Goal: Task Accomplishment & Management: Manage account settings

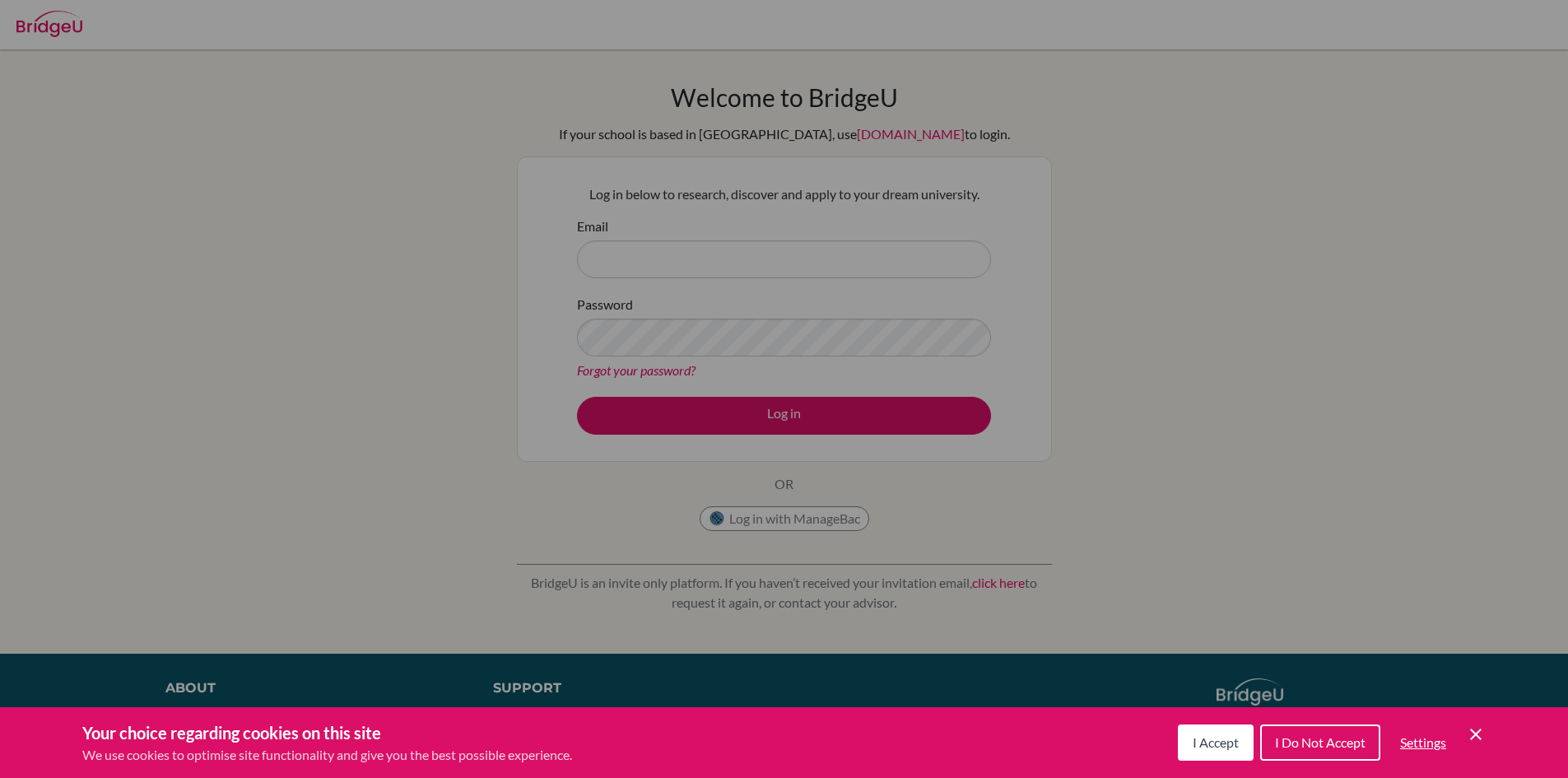
click at [703, 228] on div "Cookie Preferences" at bounding box center [784, 389] width 1568 height 778
click at [824, 289] on div "Cookie Preferences" at bounding box center [784, 389] width 1568 height 778
click at [1223, 743] on span "I Accept" at bounding box center [1216, 743] width 46 height 16
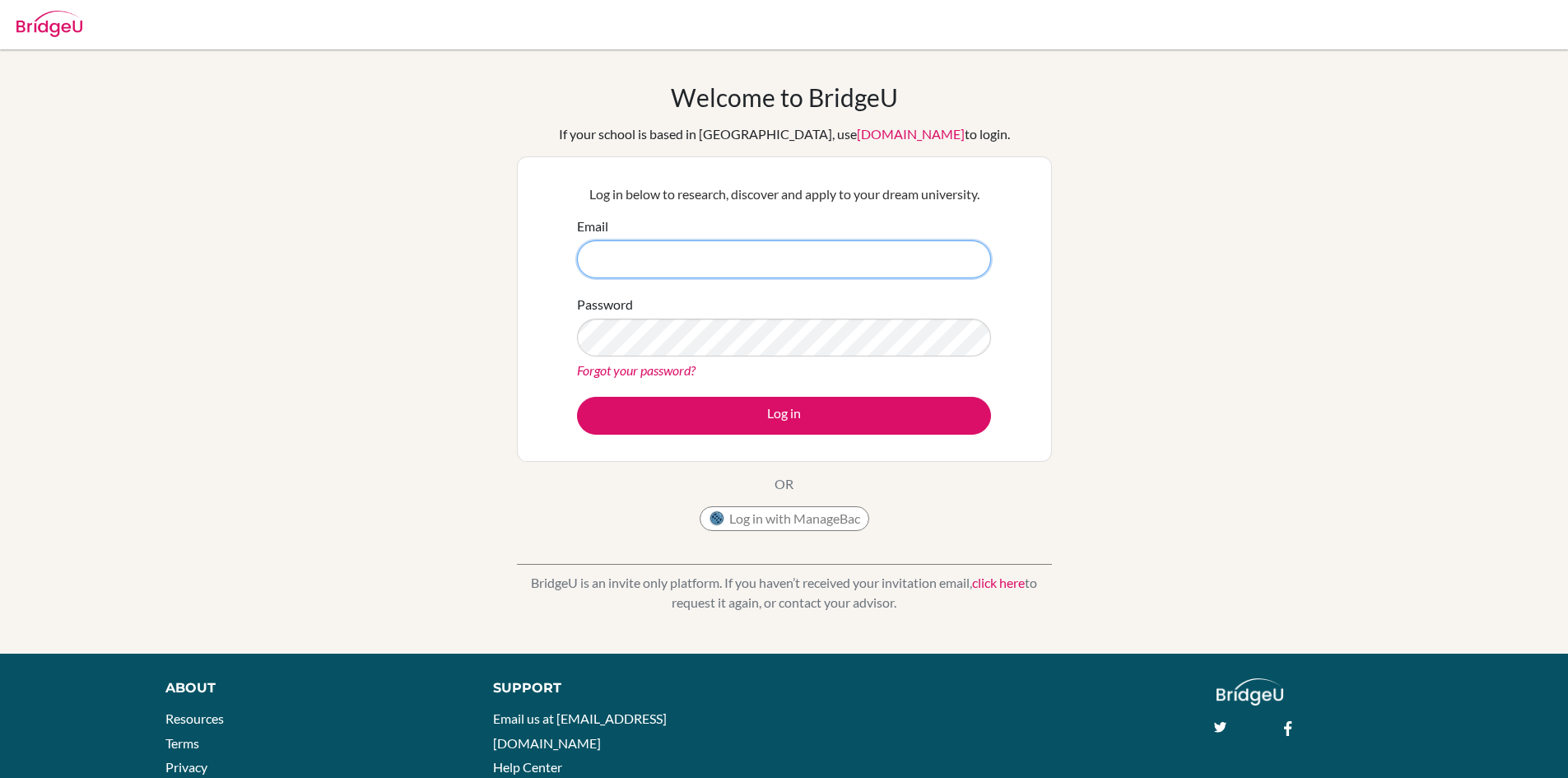
click at [800, 260] on input "Email" at bounding box center [784, 260] width 414 height 38
click at [689, 261] on input "Email" at bounding box center [784, 260] width 414 height 38
click at [709, 266] on input "Email" at bounding box center [784, 260] width 414 height 38
click at [676, 266] on input "Email" at bounding box center [784, 260] width 414 height 38
click at [762, 265] on input "abhiraj9243@vivekhighschool.microsft.com" at bounding box center [784, 260] width 414 height 38
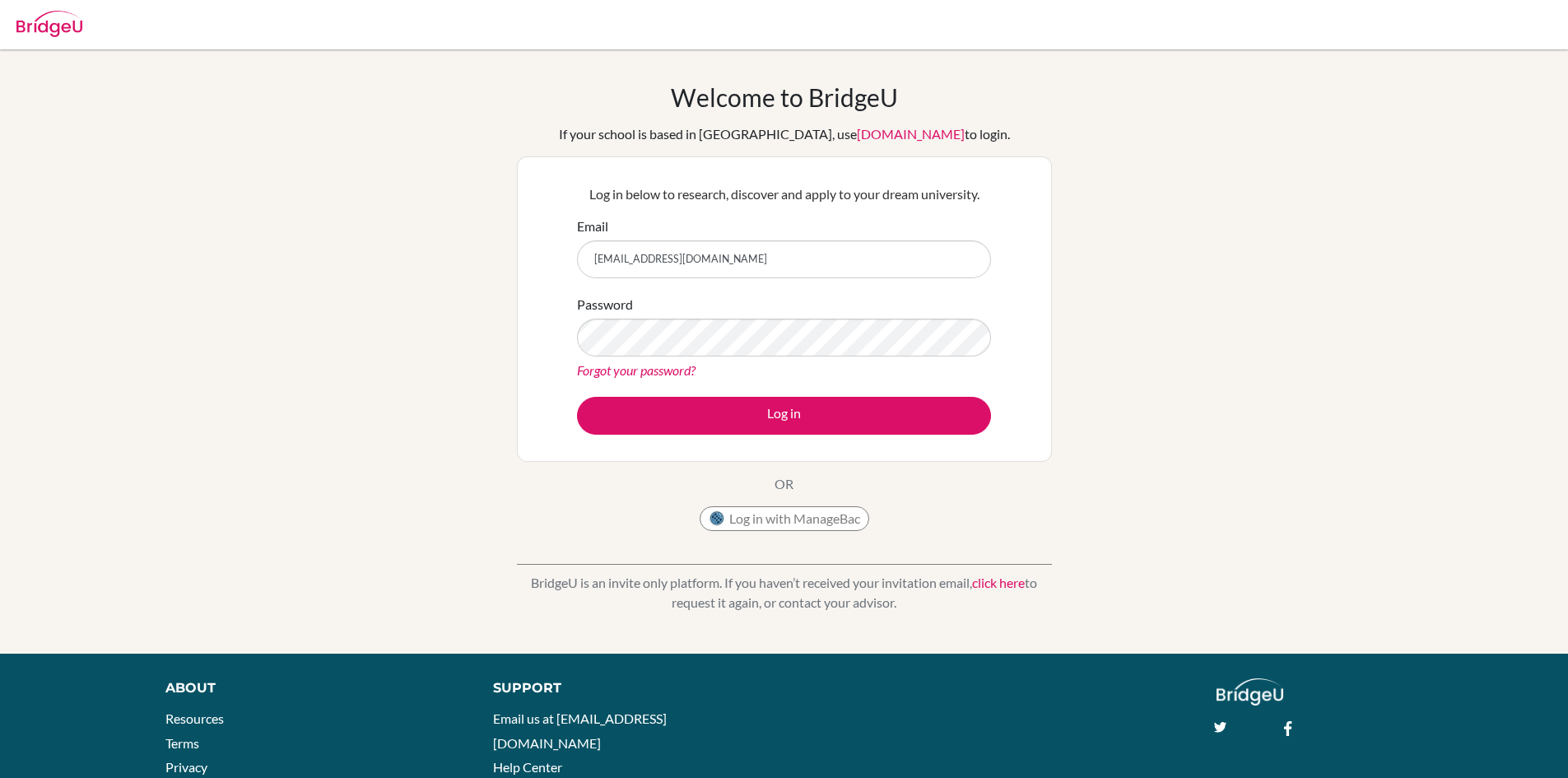
click at [755, 290] on form "Email abhiraj9243@vivekhighschool.microsoft.com Password Forgot your password? …" at bounding box center [784, 326] width 414 height 219
drag, startPoint x: 732, startPoint y: 261, endPoint x: 731, endPoint y: 290, distance: 29.0
click at [731, 261] on input "abhiraj9243@vivekhighschool.microsoft.com" at bounding box center [784, 260] width 414 height 38
type input "[EMAIL_ADDRESS][DOMAIN_NAME]"
click at [577, 396] on button "Log in" at bounding box center [784, 415] width 414 height 38
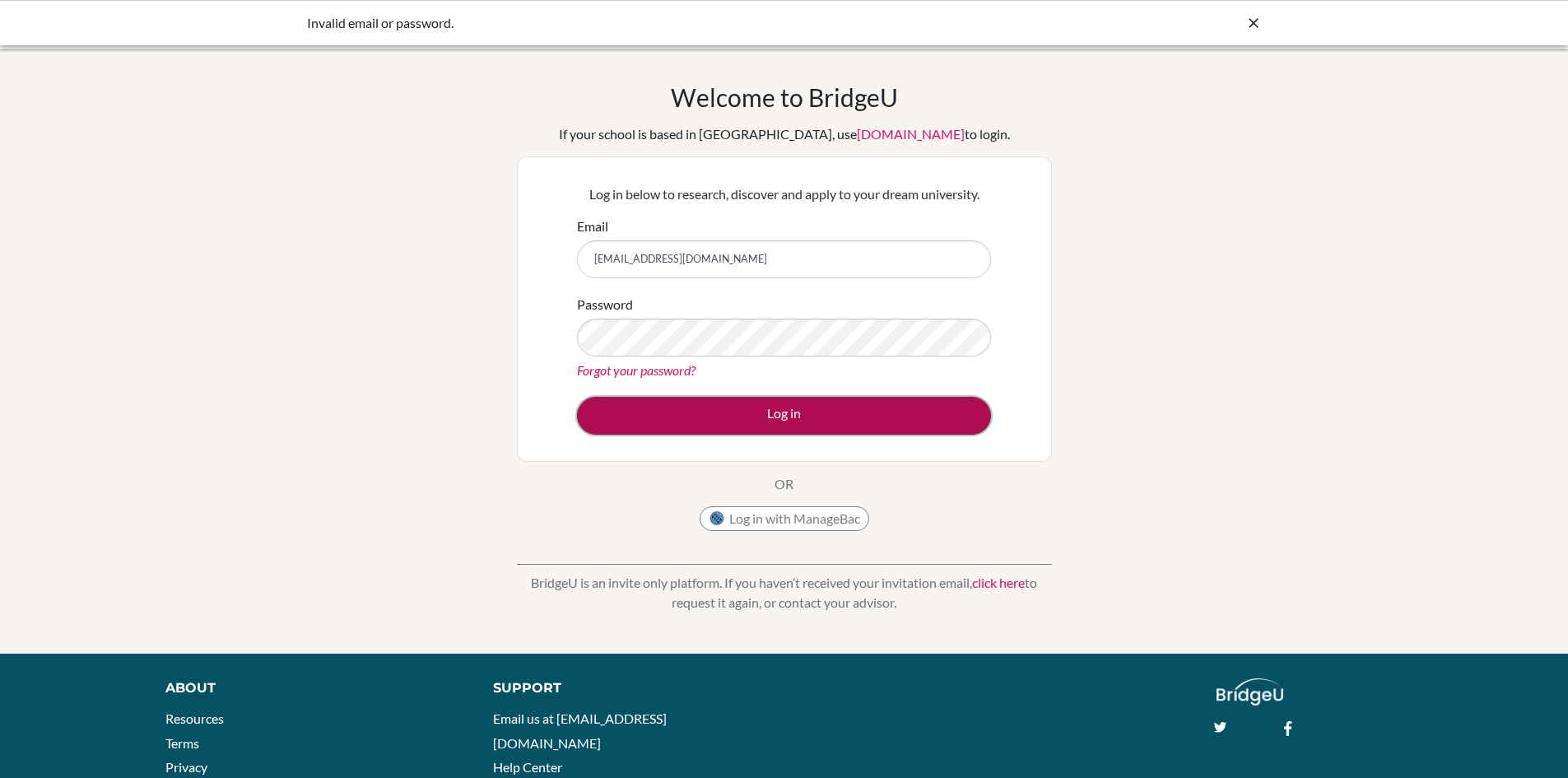
click at [850, 416] on button "Log in" at bounding box center [784, 415] width 414 height 38
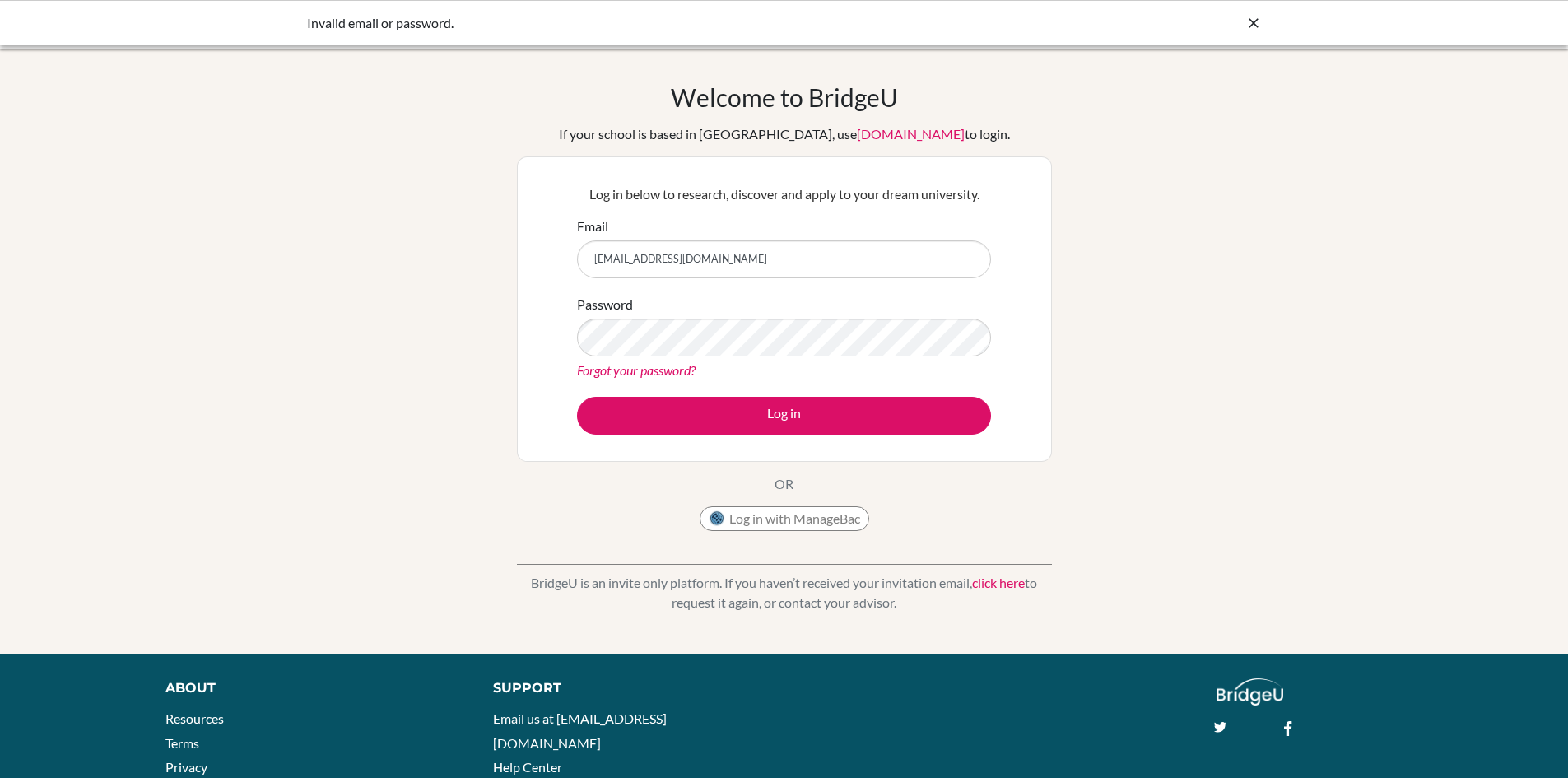
click at [1257, 31] on div at bounding box center [1254, 23] width 16 height 20
click at [630, 364] on link "Forgot your password?" at bounding box center [636, 371] width 119 height 16
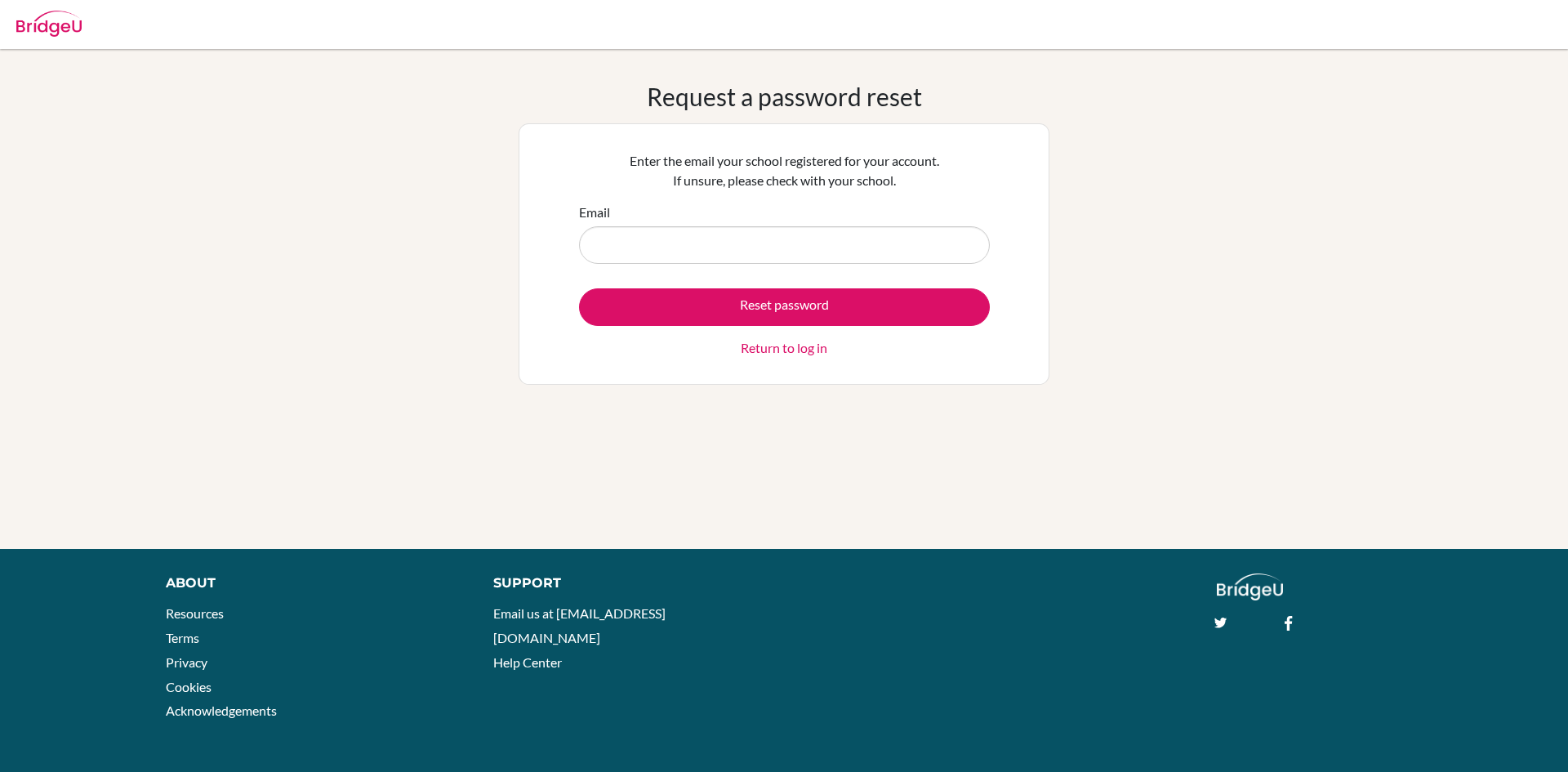
click at [671, 250] on input "Email" at bounding box center [784, 245] width 411 height 38
type input "[EMAIL_ADDRESS][DOMAIN_NAME]"
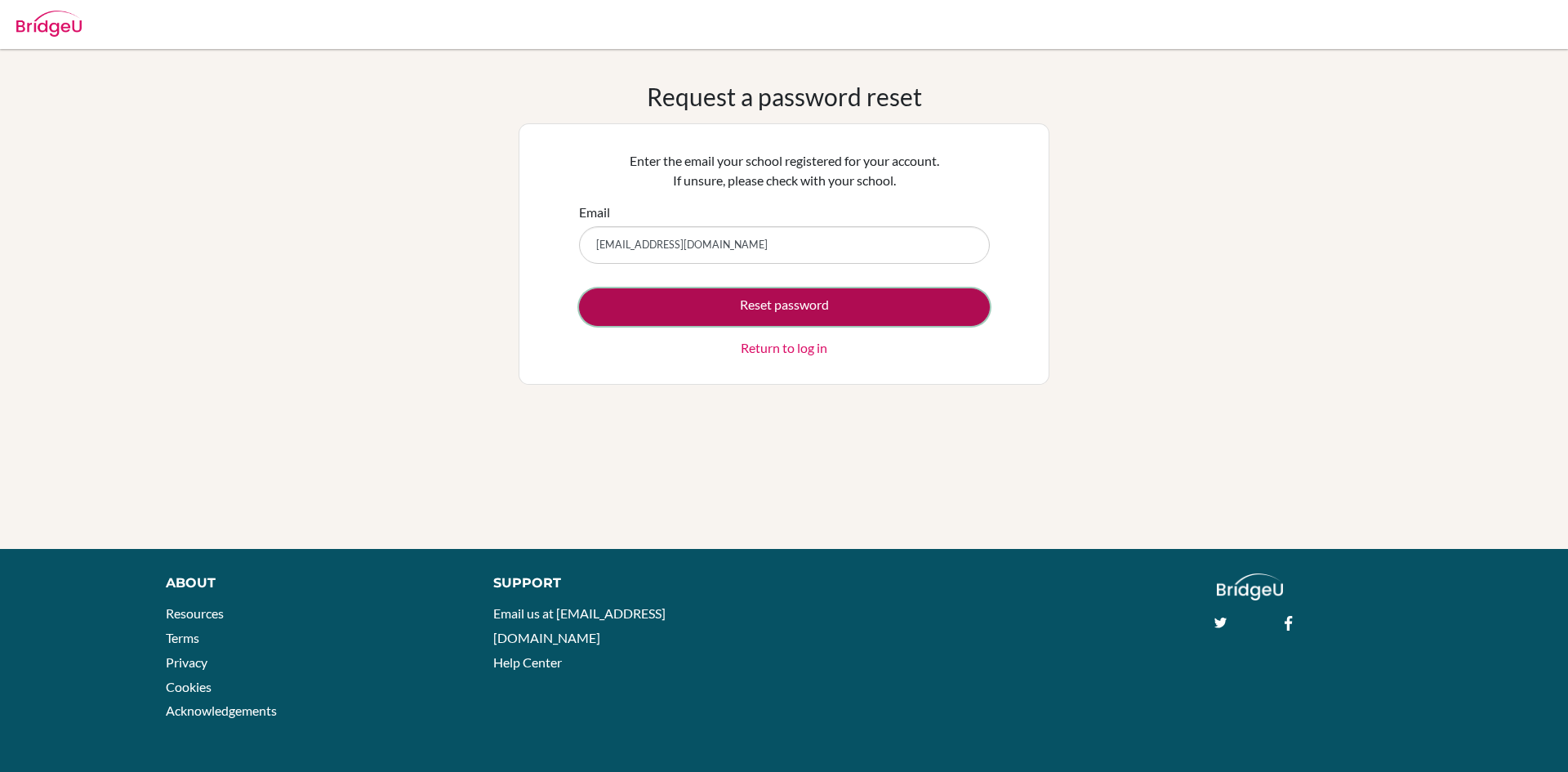
click at [692, 297] on button "Reset password" at bounding box center [784, 307] width 411 height 38
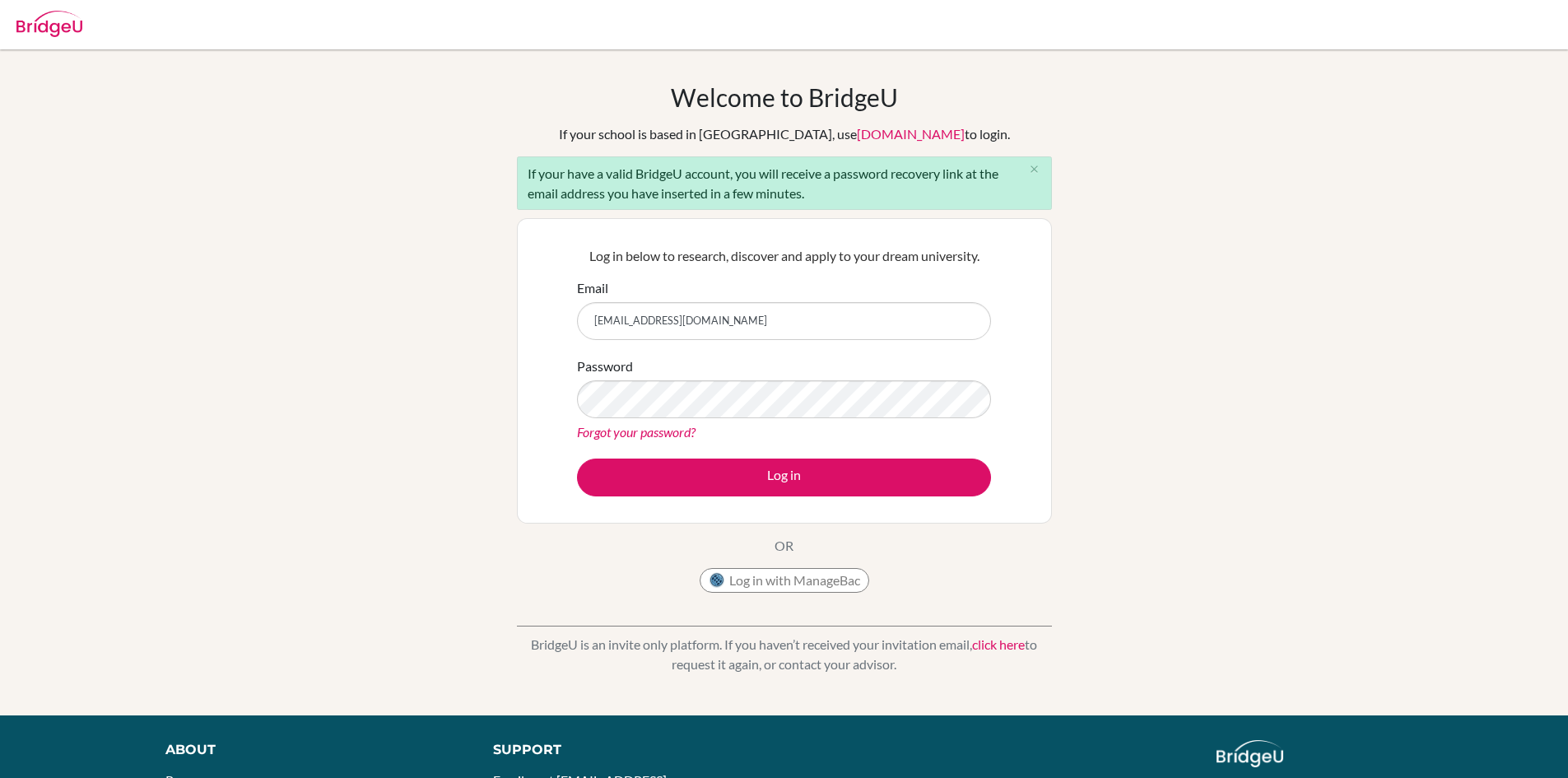
type input "[EMAIL_ADDRESS][DOMAIN_NAME]"
click at [577, 458] on button "Log in" at bounding box center [784, 477] width 414 height 38
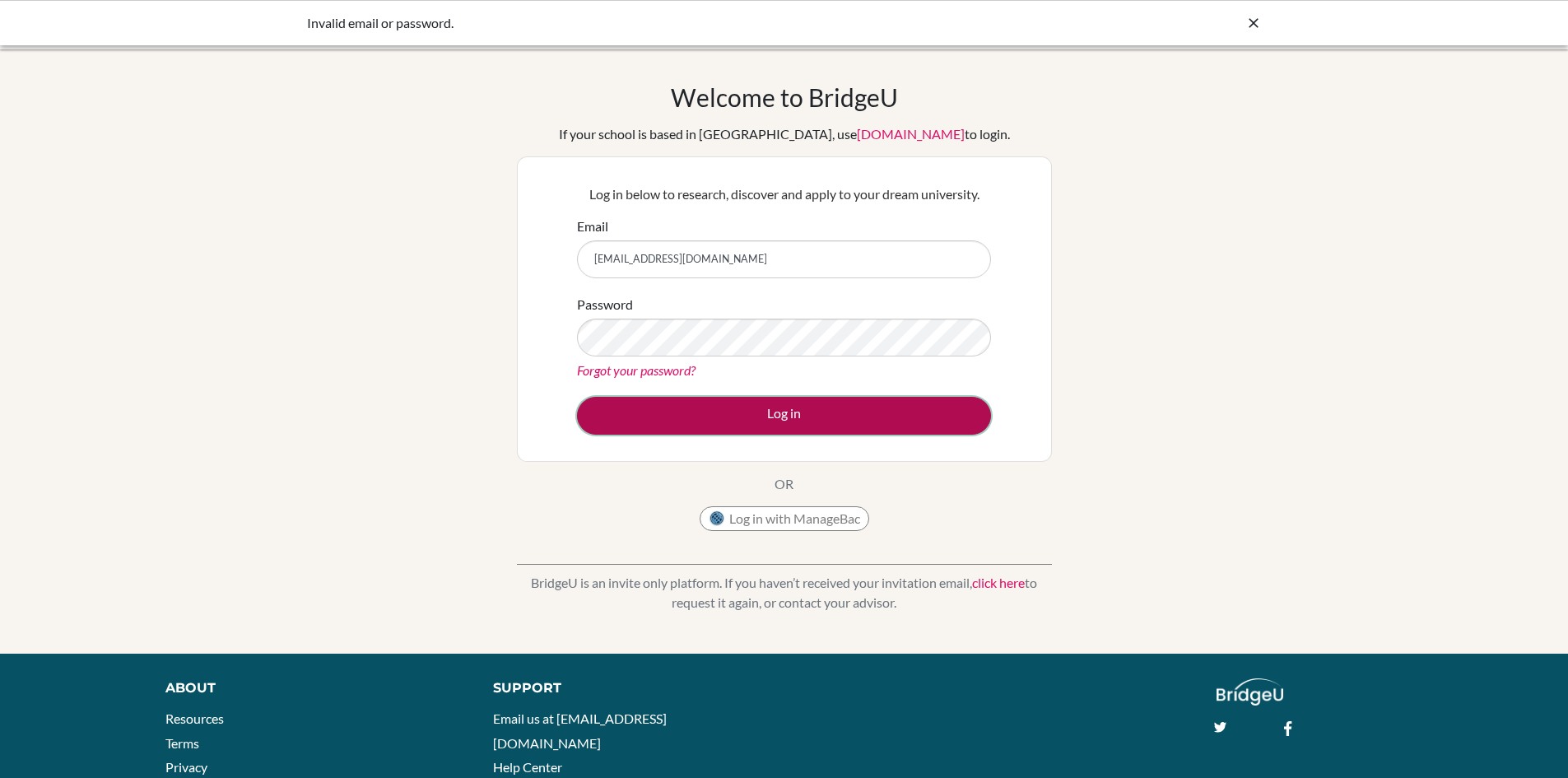
click at [787, 418] on button "Log in" at bounding box center [784, 415] width 414 height 38
